Goal: Task Accomplishment & Management: Use online tool/utility

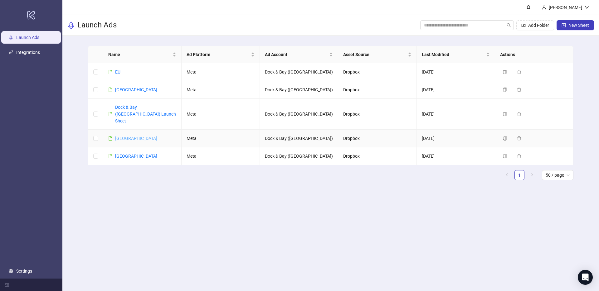
click at [121, 136] on link "[GEOGRAPHIC_DATA]" at bounding box center [136, 138] width 42 height 5
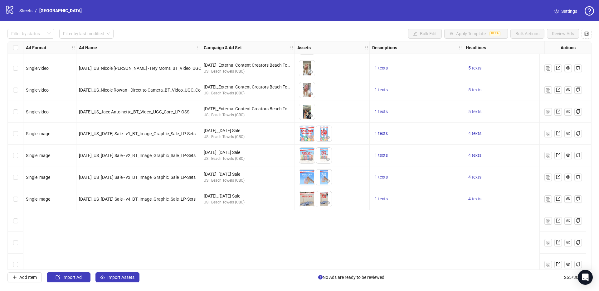
scroll to position [5281, 0]
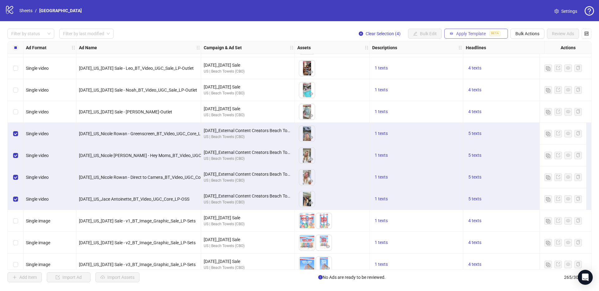
click at [499, 37] on button "Apply Template BETA" at bounding box center [476, 34] width 64 height 10
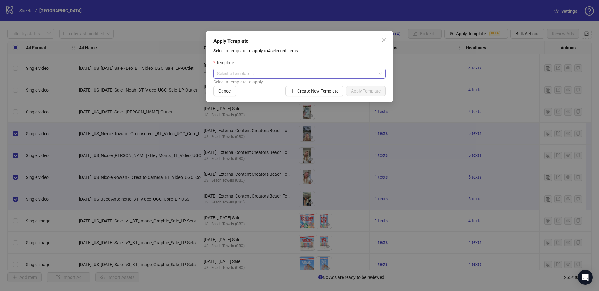
click at [348, 69] on input "search" at bounding box center [296, 73] width 159 height 9
click at [361, 56] on div "Select a template to apply to 4 selected items: Template Select a template... S…" at bounding box center [299, 71] width 172 height 49
click at [384, 41] on icon "close" at bounding box center [384, 39] width 5 height 5
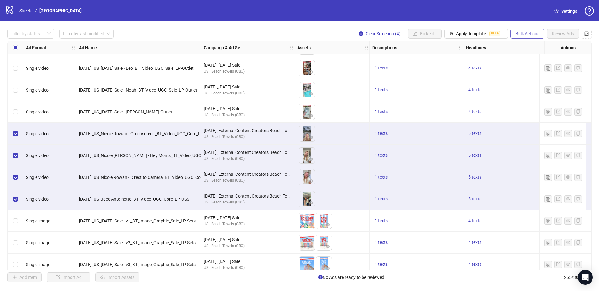
click at [522, 36] on span "Bulk Actions" at bounding box center [527, 33] width 24 height 5
click at [530, 75] on span "Copy to another sheet" at bounding box center [536, 76] width 43 height 7
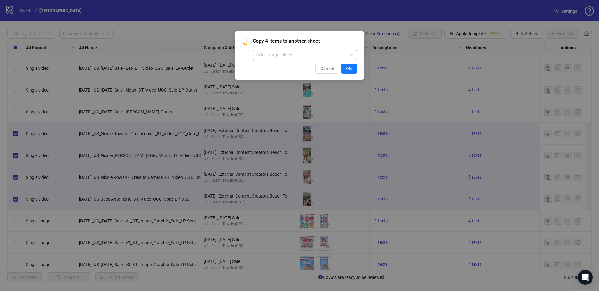
click at [292, 56] on input "search" at bounding box center [301, 54] width 91 height 9
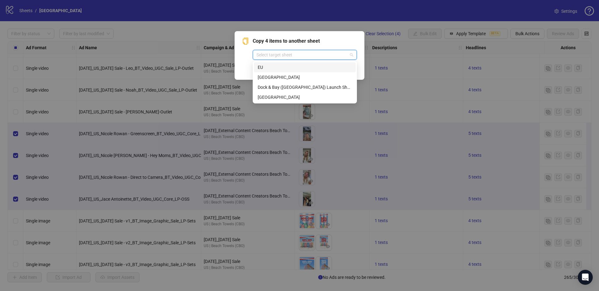
click at [282, 68] on div "EU" at bounding box center [305, 67] width 94 height 7
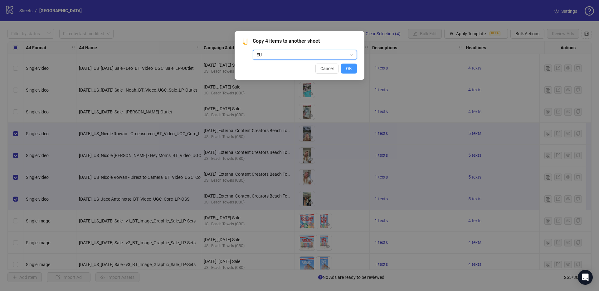
click at [348, 71] on span "OK" at bounding box center [349, 68] width 6 height 5
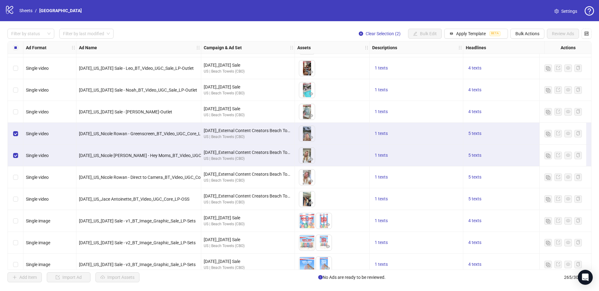
click at [17, 181] on div "Select row 248" at bounding box center [16, 178] width 16 height 22
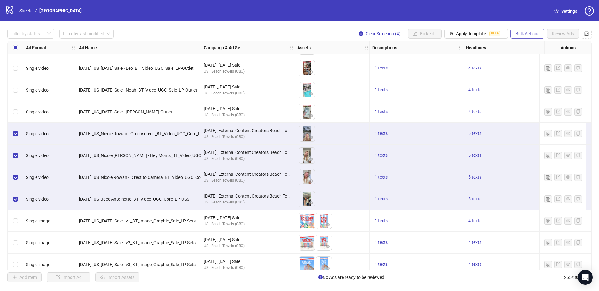
click at [513, 36] on button "Bulk Actions" at bounding box center [527, 34] width 34 height 10
click at [528, 74] on span "Copy to another sheet" at bounding box center [536, 76] width 43 height 7
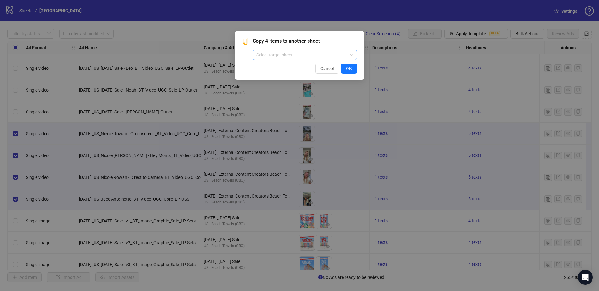
click at [299, 56] on input "search" at bounding box center [301, 54] width 91 height 9
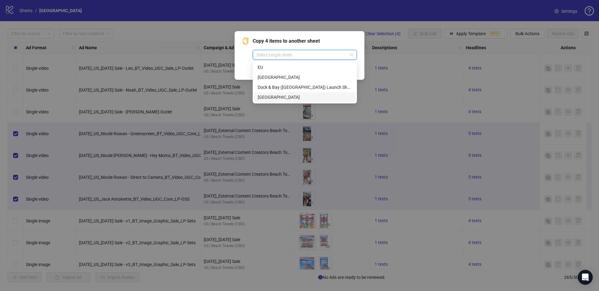
click at [285, 98] on div "[GEOGRAPHIC_DATA]" at bounding box center [305, 97] width 94 height 7
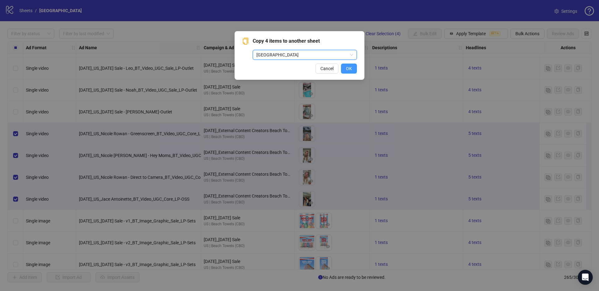
click at [350, 71] on span "OK" at bounding box center [349, 68] width 6 height 5
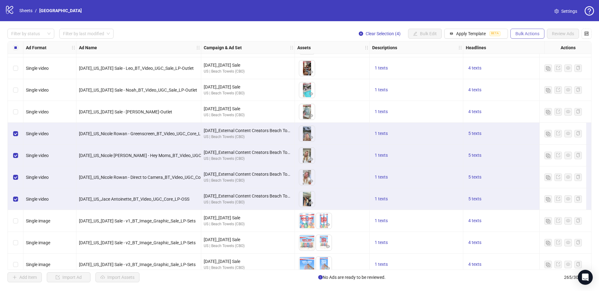
click at [527, 33] on span "Bulk Actions" at bounding box center [527, 33] width 24 height 5
click at [531, 75] on span "Copy to another sheet" at bounding box center [536, 76] width 43 height 7
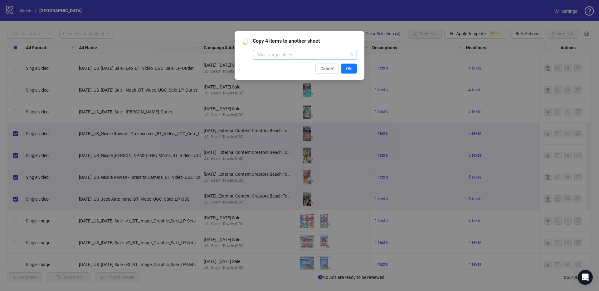
click at [309, 58] on input "search" at bounding box center [301, 54] width 91 height 9
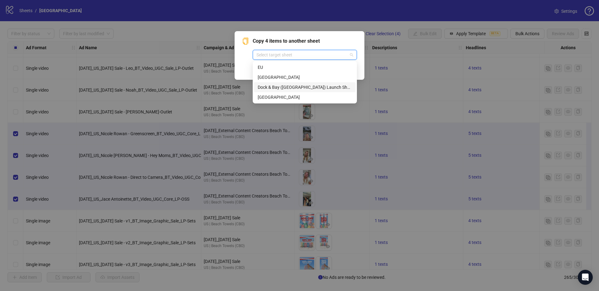
click at [271, 89] on div "Dock & Bay ([GEOGRAPHIC_DATA]) Launch Sheet" at bounding box center [305, 87] width 94 height 7
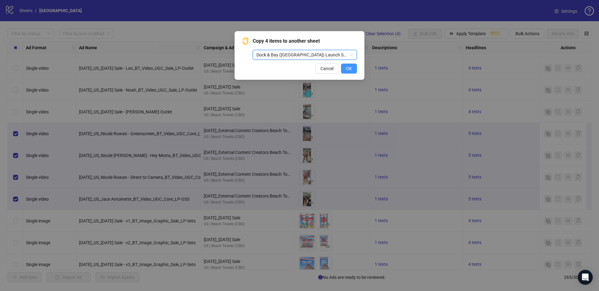
click at [350, 67] on span "OK" at bounding box center [349, 68] width 6 height 5
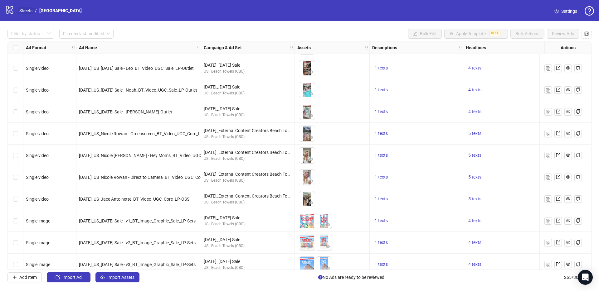
click at [27, 11] on link "Sheets" at bounding box center [26, 10] width 16 height 7
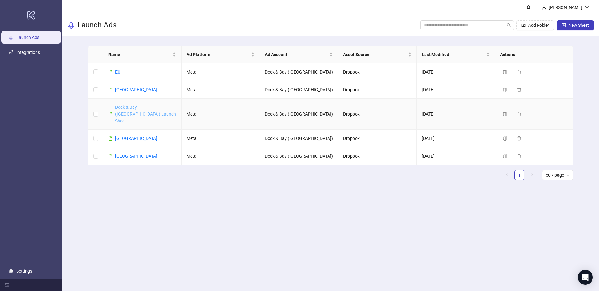
click at [141, 106] on link "Dock & Bay ([GEOGRAPHIC_DATA]) Launch Sheet" at bounding box center [145, 114] width 61 height 19
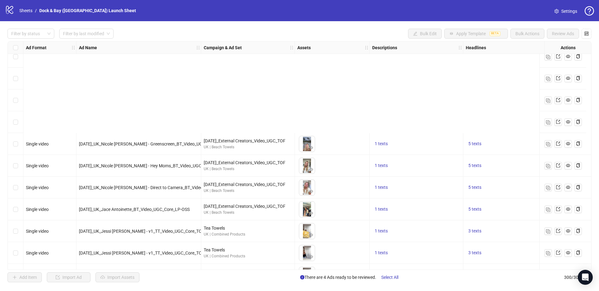
scroll to position [6338, 0]
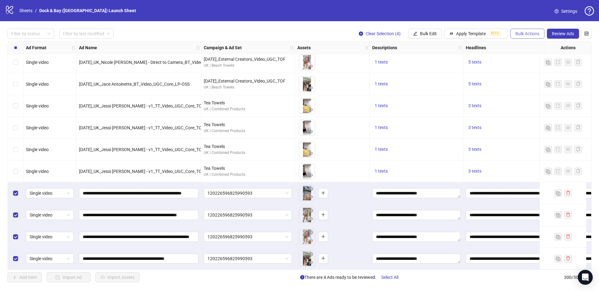
click at [516, 35] on span "Bulk Actions" at bounding box center [527, 33] width 24 height 5
click at [519, 46] on span "Delete" at bounding box center [536, 46] width 43 height 7
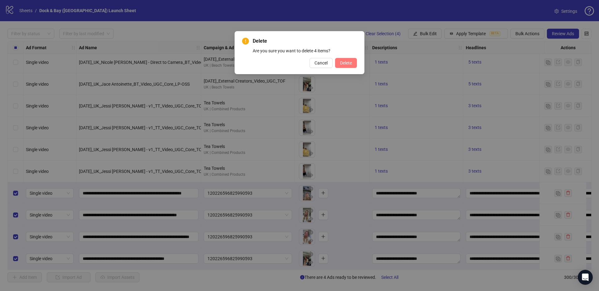
click at [353, 63] on button "Delete" at bounding box center [346, 63] width 22 height 10
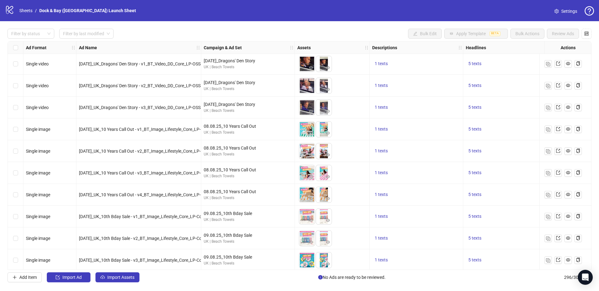
scroll to position [5258, 0]
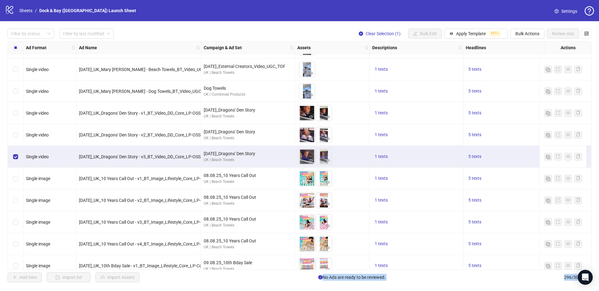
click at [12, 112] on div "Select row 244" at bounding box center [16, 113] width 16 height 22
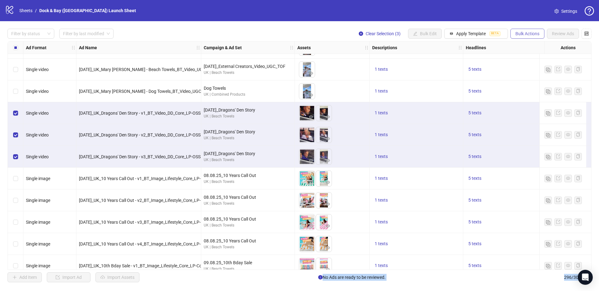
click at [517, 30] on button "Bulk Actions" at bounding box center [527, 34] width 34 height 10
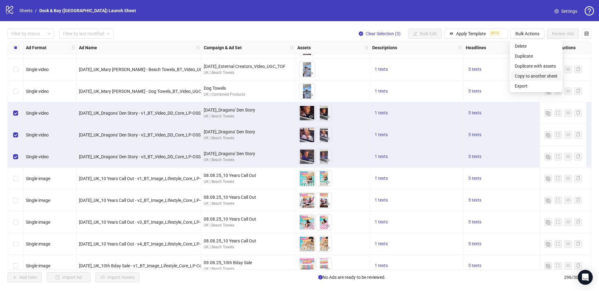
click at [524, 76] on span "Copy to another sheet" at bounding box center [536, 76] width 43 height 7
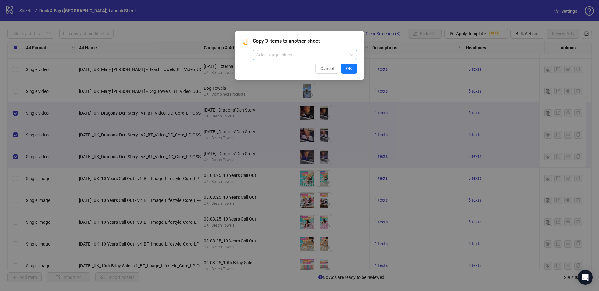
click at [344, 59] on input "search" at bounding box center [301, 54] width 91 height 9
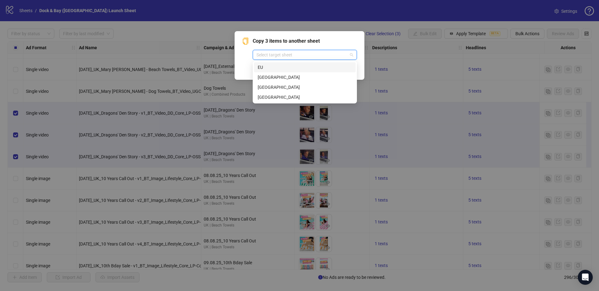
click at [276, 68] on div "EU" at bounding box center [305, 67] width 94 height 7
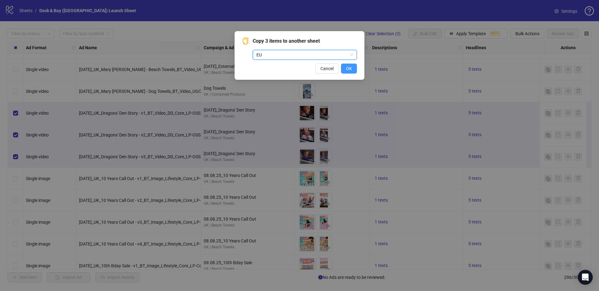
click at [347, 68] on span "OK" at bounding box center [349, 68] width 6 height 5
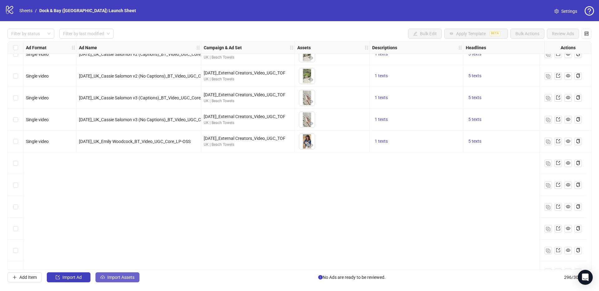
scroll to position [5026, 0]
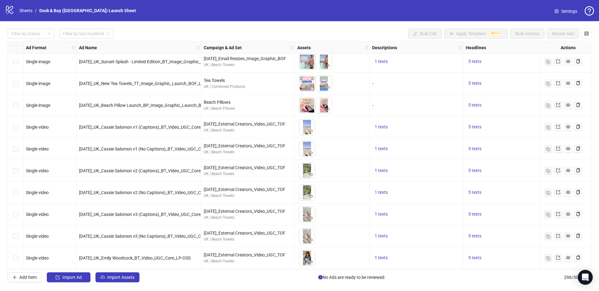
click at [18, 129] on div "Select row 234" at bounding box center [16, 127] width 16 height 22
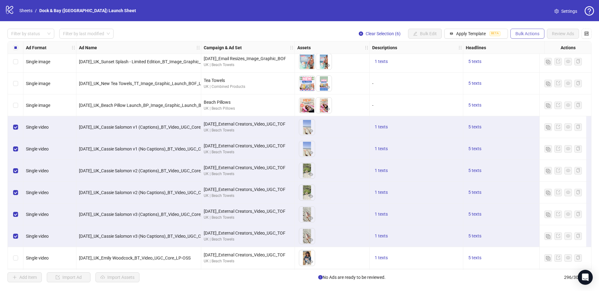
click at [528, 31] on button "Bulk Actions" at bounding box center [527, 34] width 34 height 10
click at [528, 78] on span "Copy to another sheet" at bounding box center [536, 76] width 43 height 7
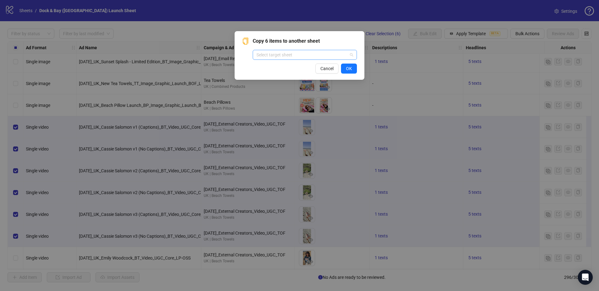
click at [316, 60] on div "Select target sheet" at bounding box center [305, 55] width 104 height 10
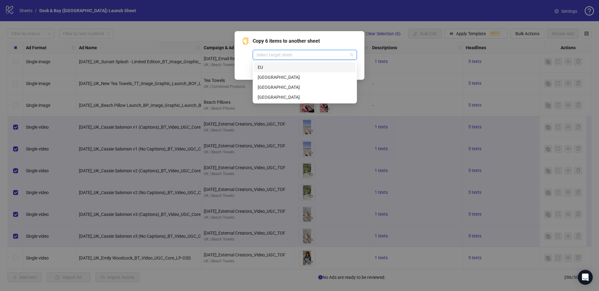
click at [274, 67] on div "EU" at bounding box center [305, 67] width 94 height 7
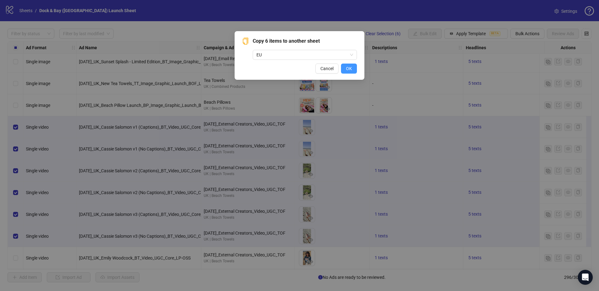
click at [355, 68] on button "OK" at bounding box center [349, 69] width 16 height 10
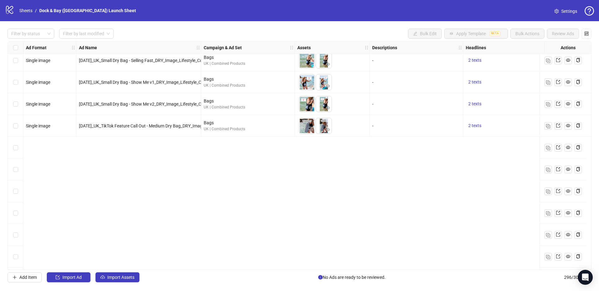
scroll to position [1910, 0]
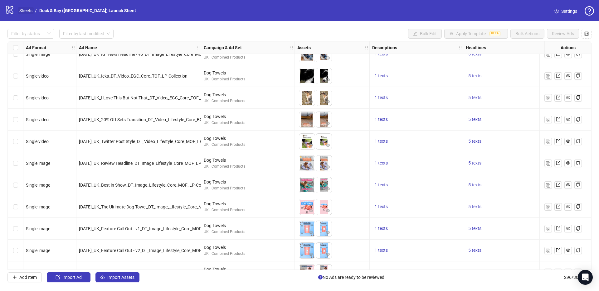
click at [25, 10] on link "Sheets" at bounding box center [26, 10] width 16 height 7
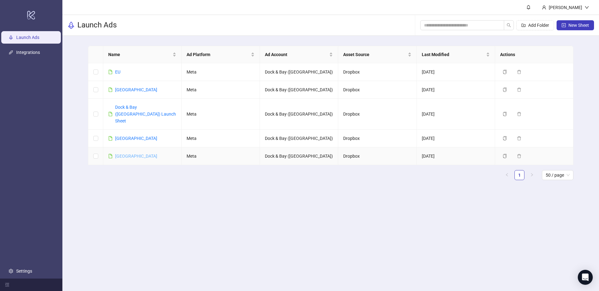
click at [127, 154] on link "[GEOGRAPHIC_DATA]" at bounding box center [136, 156] width 42 height 5
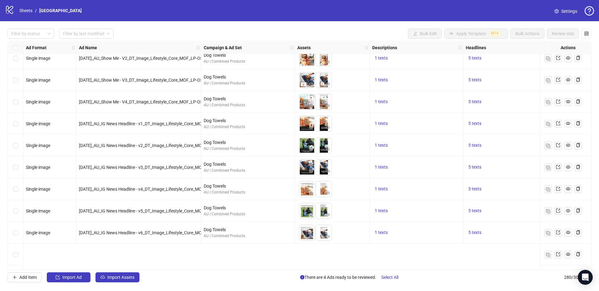
scroll to position [3783, 0]
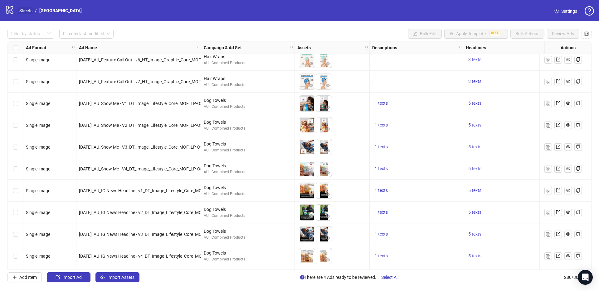
click at [25, 10] on link "Sheets" at bounding box center [26, 10] width 16 height 7
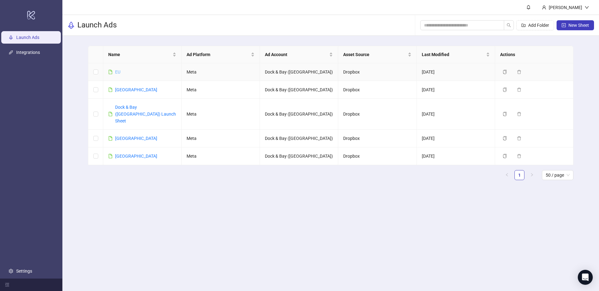
click at [118, 73] on link "EU" at bounding box center [117, 72] width 5 height 5
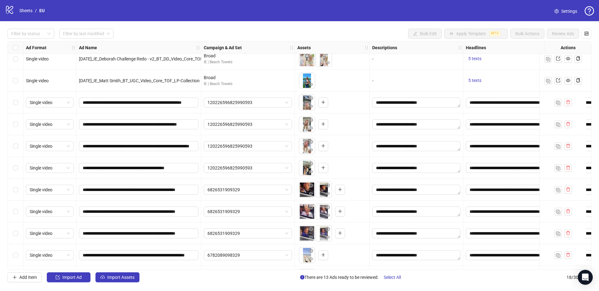
scroll to position [70, 0]
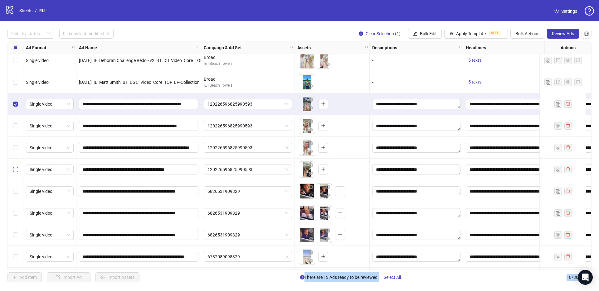
click at [14, 172] on label "Select row 9" at bounding box center [15, 169] width 5 height 7
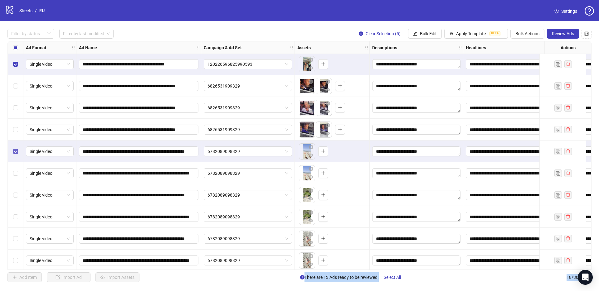
scroll to position [180, 0]
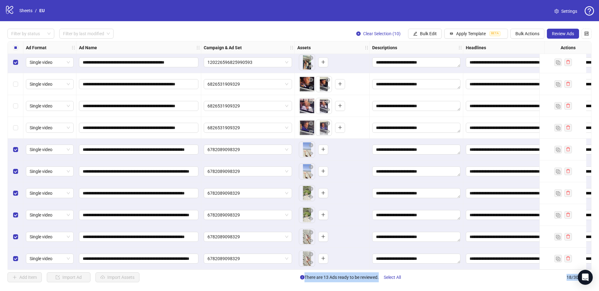
click at [19, 128] on div "Select row 12" at bounding box center [16, 128] width 16 height 22
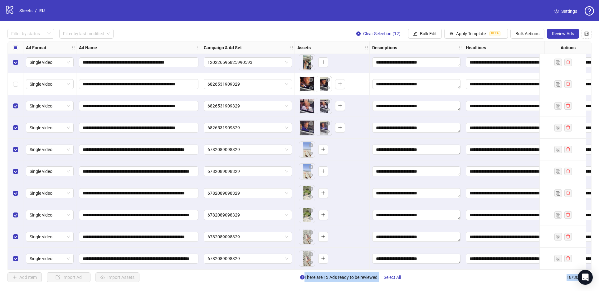
click at [16, 85] on div "Select row 10" at bounding box center [16, 84] width 16 height 22
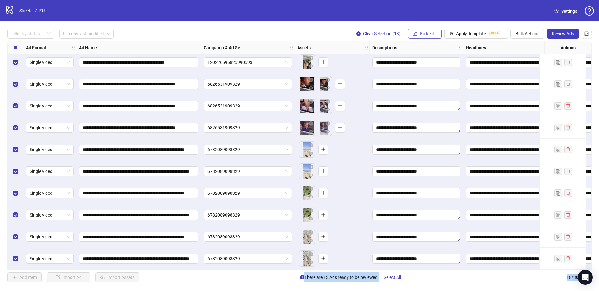
click at [426, 32] on span "Bulk Edit" at bounding box center [428, 33] width 17 height 5
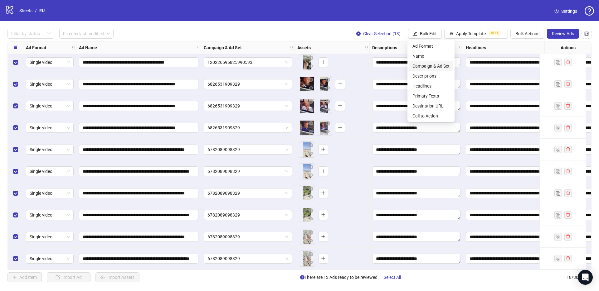
click at [434, 65] on span "Campaign & Ad Set" at bounding box center [430, 66] width 37 height 7
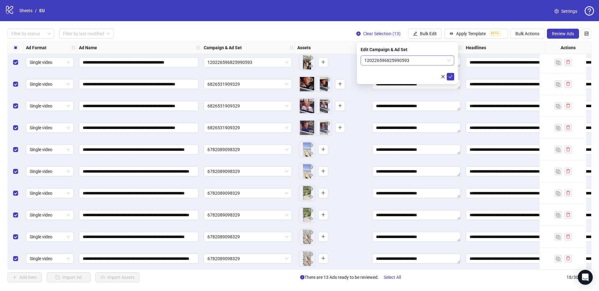
click at [416, 60] on span "120226596825990593" at bounding box center [407, 60] width 86 height 9
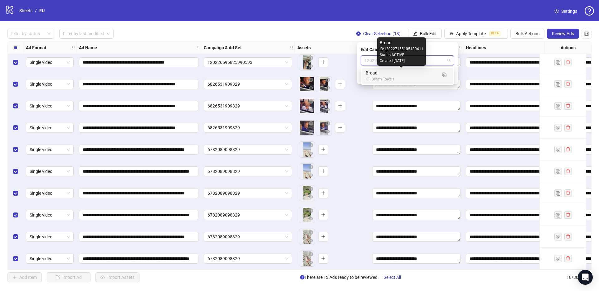
click at [397, 78] on div "IE | Beach Towels" at bounding box center [401, 79] width 71 height 6
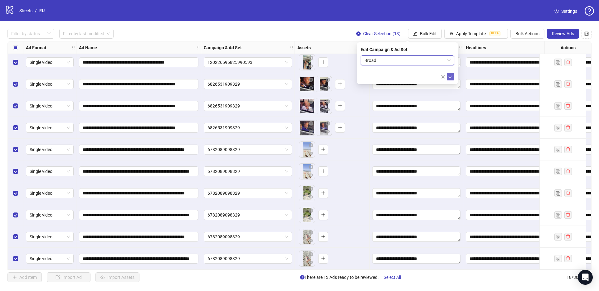
click at [451, 77] on icon "check" at bounding box center [450, 77] width 4 height 4
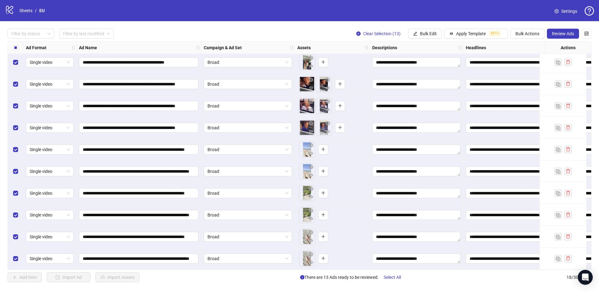
scroll to position [127, 0]
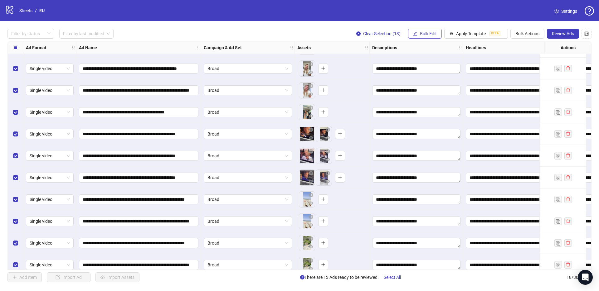
click at [417, 32] on button "Bulk Edit" at bounding box center [425, 34] width 34 height 10
click at [432, 56] on span "Name" at bounding box center [430, 56] width 37 height 7
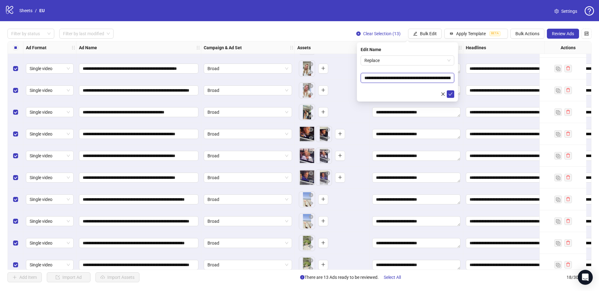
click at [412, 78] on input "**********" at bounding box center [408, 78] width 94 height 10
click at [391, 64] on span "Replace" at bounding box center [407, 60] width 86 height 9
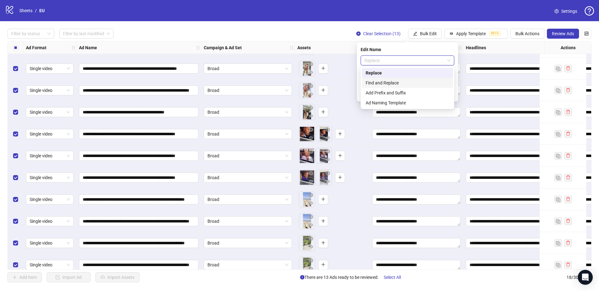
click at [389, 83] on div "Find and Replace" at bounding box center [408, 83] width 84 height 7
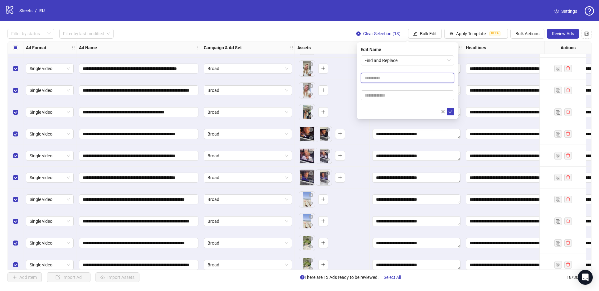
click at [373, 77] on input "text" at bounding box center [408, 78] width 94 height 10
type input "****"
click at [386, 95] on input "text" at bounding box center [408, 95] width 94 height 10
type input "****"
click at [449, 112] on icon "check" at bounding box center [450, 111] width 4 height 4
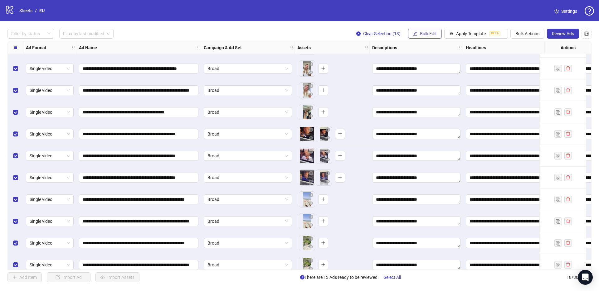
click at [416, 32] on icon "edit" at bounding box center [415, 34] width 4 height 4
click at [421, 56] on span "Name" at bounding box center [430, 56] width 37 height 7
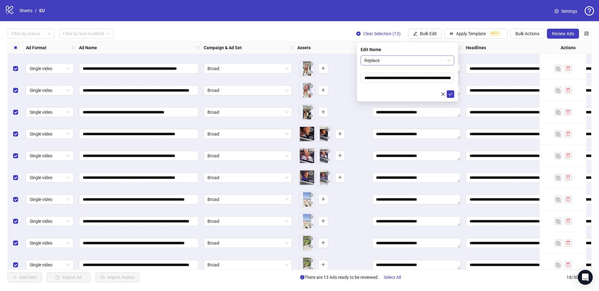
click at [397, 64] on span "Replace" at bounding box center [407, 60] width 86 height 9
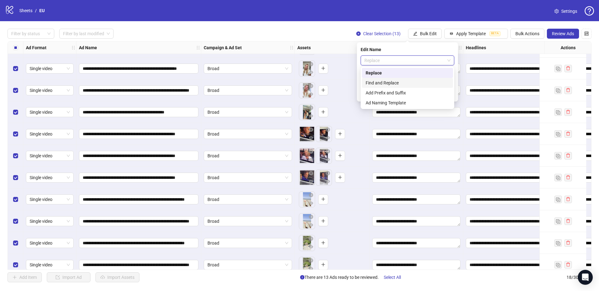
click at [389, 84] on div "Find and Replace" at bounding box center [408, 83] width 84 height 7
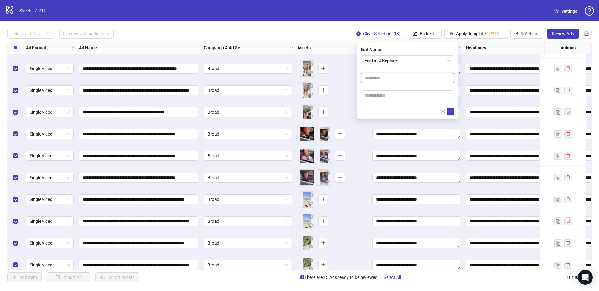
click at [384, 77] on input "text" at bounding box center [408, 78] width 94 height 10
type input "****"
click at [397, 94] on input "text" at bounding box center [408, 95] width 94 height 10
type input "****"
click at [450, 112] on icon "check" at bounding box center [451, 111] width 4 height 3
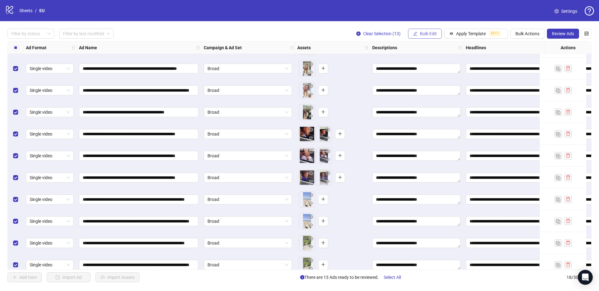
click at [425, 36] on span "Bulk Edit" at bounding box center [428, 33] width 17 height 5
click at [426, 56] on span "Name" at bounding box center [430, 56] width 37 height 7
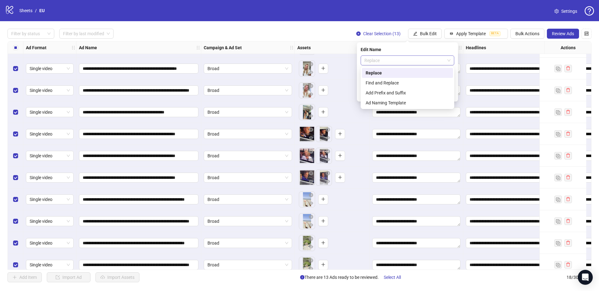
click at [400, 63] on span "Replace" at bounding box center [407, 60] width 86 height 9
click at [397, 81] on div "Find and Replace" at bounding box center [408, 83] width 84 height 7
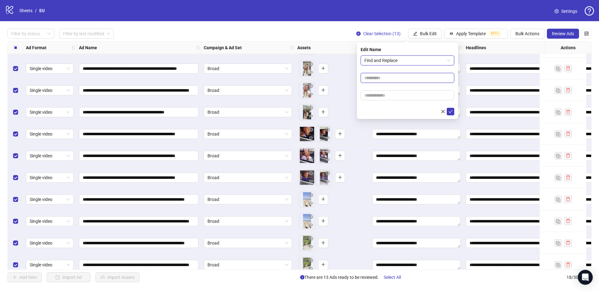
click at [380, 77] on input "text" at bounding box center [408, 78] width 94 height 10
type input "**"
click at [379, 97] on input "text" at bounding box center [408, 95] width 94 height 10
type input "**"
click at [451, 111] on icon "check" at bounding box center [451, 111] width 4 height 3
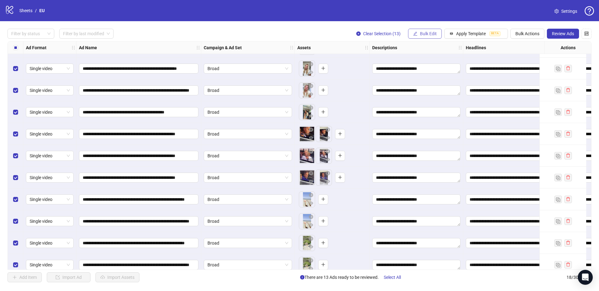
click at [433, 35] on span "Bulk Edit" at bounding box center [428, 33] width 17 height 5
click at [427, 54] on span "Name" at bounding box center [430, 56] width 37 height 7
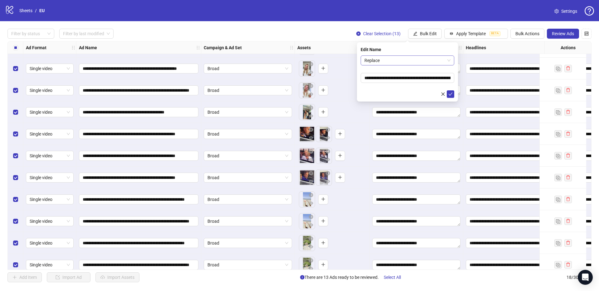
click at [388, 57] on span "Replace" at bounding box center [407, 60] width 86 height 9
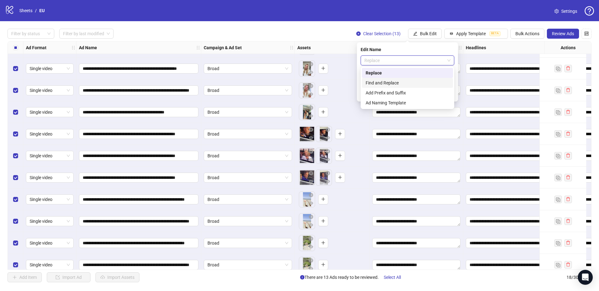
click at [389, 81] on div "Find and Replace" at bounding box center [408, 83] width 84 height 7
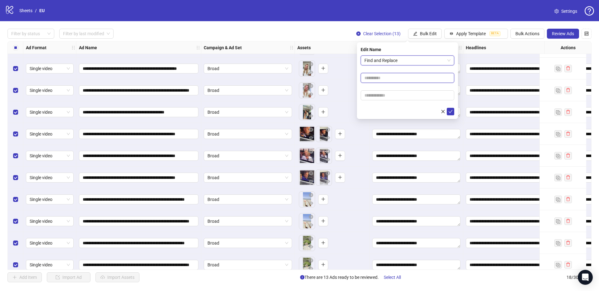
click at [382, 76] on input "text" at bounding box center [408, 78] width 94 height 10
type input "**"
click at [377, 92] on input "text" at bounding box center [408, 95] width 94 height 10
type input "**"
click at [452, 113] on icon "check" at bounding box center [450, 111] width 4 height 4
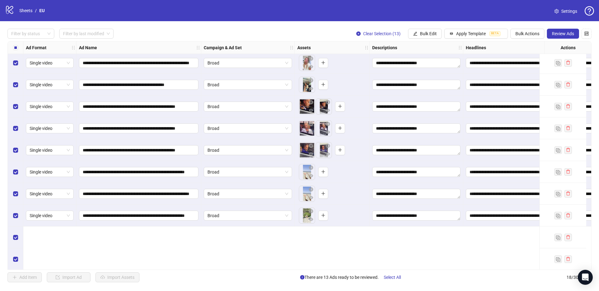
scroll to position [0, 0]
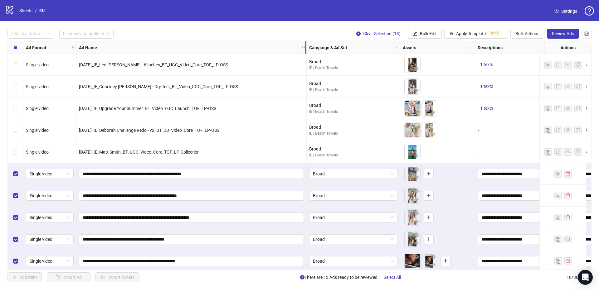
drag, startPoint x: 200, startPoint y: 48, endPoint x: 294, endPoint y: 55, distance: 93.8
click at [296, 55] on div "Ad Format Ad Name Campaign & Ad Set Assets Descriptions Headlines Primary Texts…" at bounding box center [390, 244] width 764 height 406
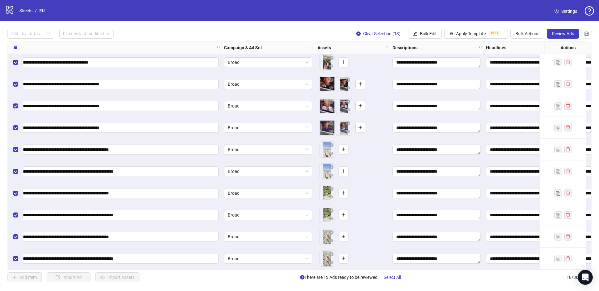
scroll to position [180, 0]
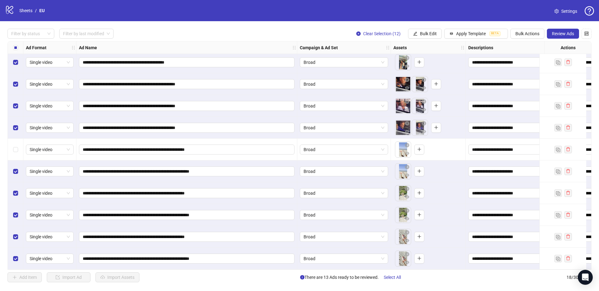
click at [14, 176] on div "Select row 14" at bounding box center [16, 172] width 16 height 22
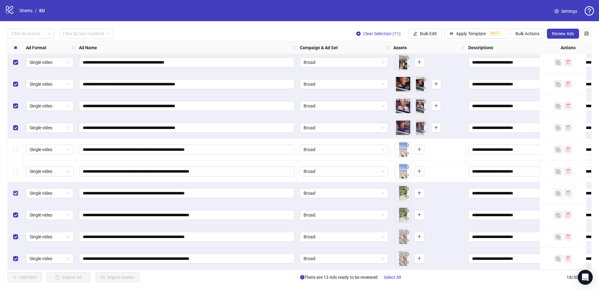
click at [15, 190] on label "Select row 15" at bounding box center [15, 193] width 5 height 7
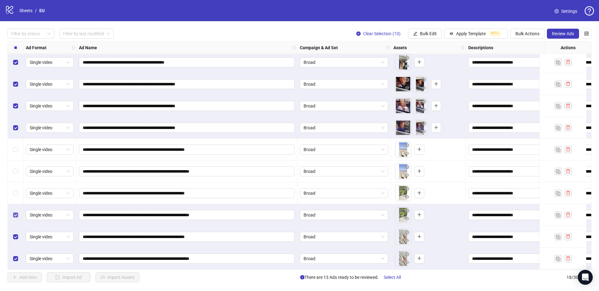
click at [15, 216] on label "Select row 16" at bounding box center [15, 215] width 5 height 7
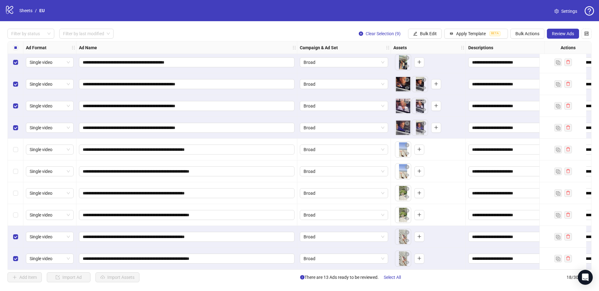
click at [14, 238] on div "Select row 17" at bounding box center [16, 237] width 16 height 22
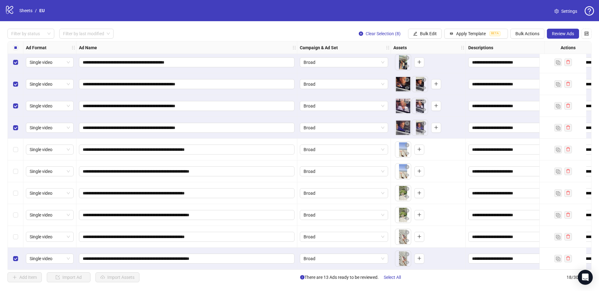
click at [13, 262] on div "Select row 18" at bounding box center [16, 259] width 16 height 22
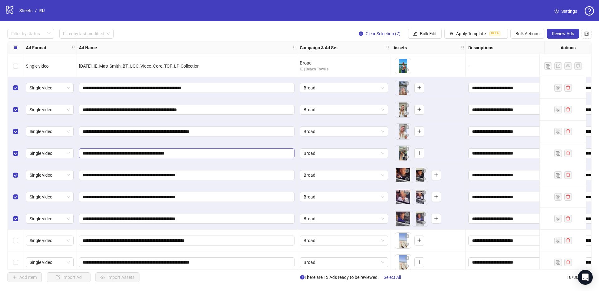
scroll to position [86, 288]
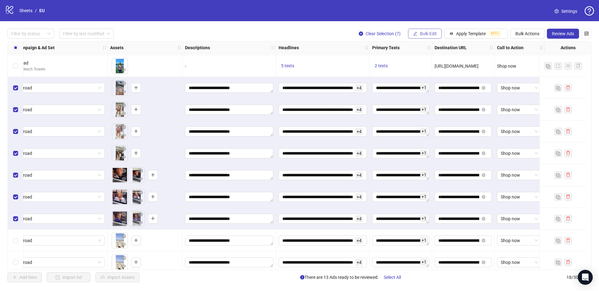
click at [425, 36] on button "Bulk Edit" at bounding box center [425, 34] width 34 height 10
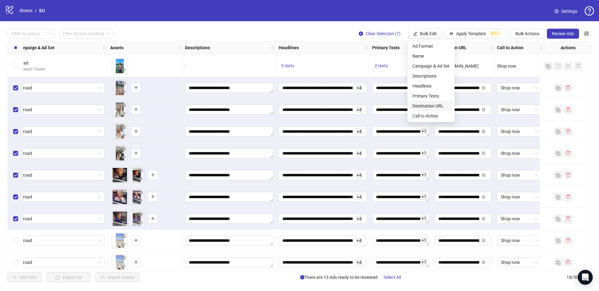
click at [436, 105] on span "Destination URL" at bounding box center [430, 106] width 37 height 7
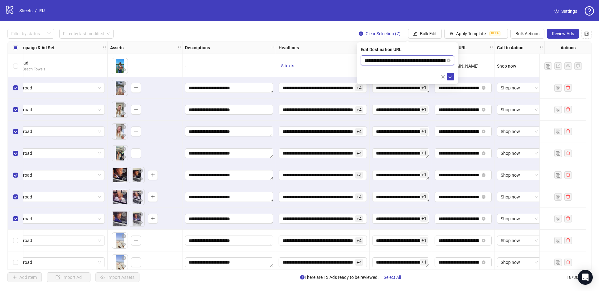
click at [416, 60] on input "**********" at bounding box center [404, 60] width 81 height 7
paste input "text"
type input "**********"
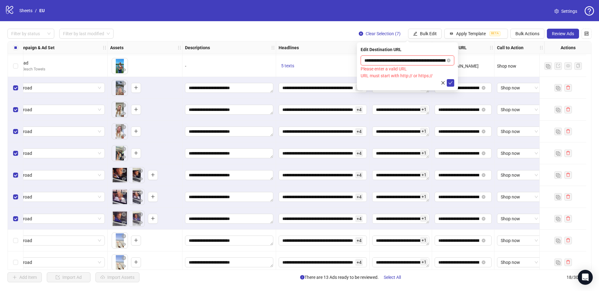
scroll to position [0, 33]
click at [435, 61] on input "**********" at bounding box center [404, 60] width 81 height 7
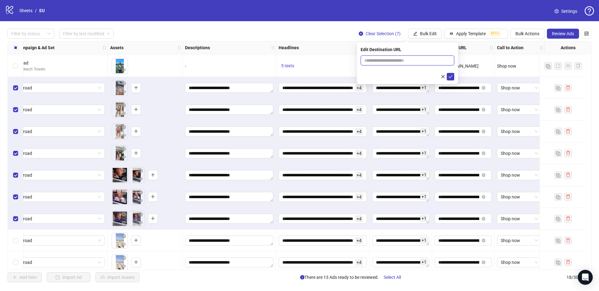
paste input "**********"
type input "**********"
click at [447, 76] on button "submit" at bounding box center [450, 76] width 7 height 7
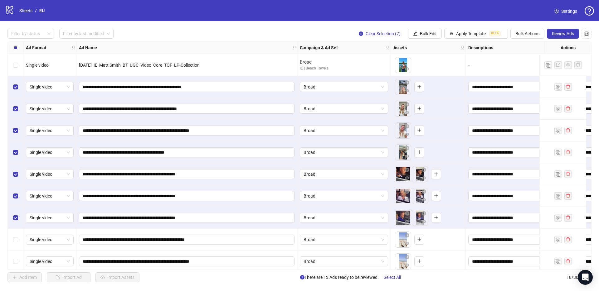
scroll to position [180, 0]
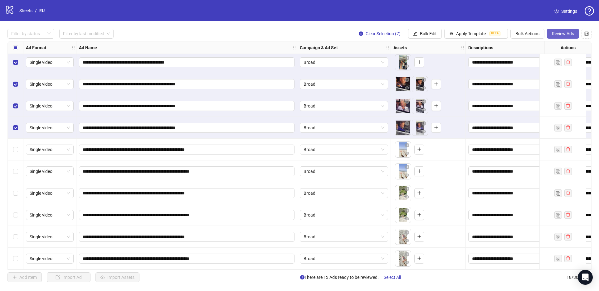
click at [562, 34] on span "Review Ads" at bounding box center [563, 33] width 22 height 5
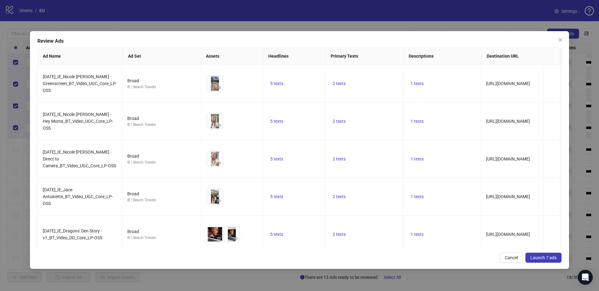
click at [535, 259] on span "Launch 7 ads" at bounding box center [543, 257] width 26 height 5
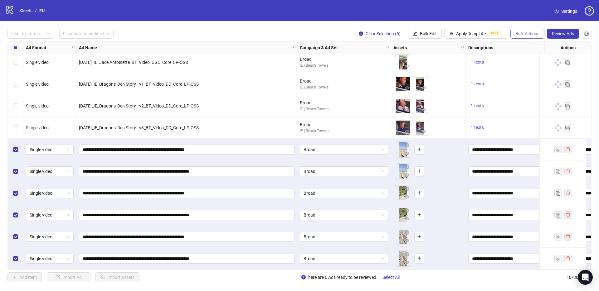
click at [527, 36] on span "Bulk Actions" at bounding box center [527, 33] width 24 height 5
click at [523, 47] on span "Delete" at bounding box center [536, 46] width 43 height 7
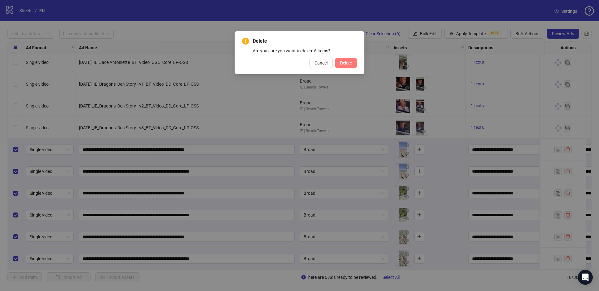
click at [341, 67] on button "Delete" at bounding box center [346, 63] width 22 height 10
